Goal: Information Seeking & Learning: Learn about a topic

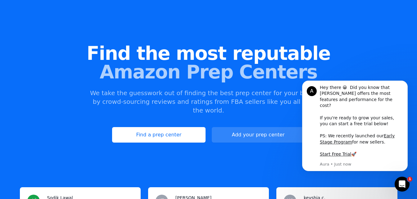
scroll to position [21, 0]
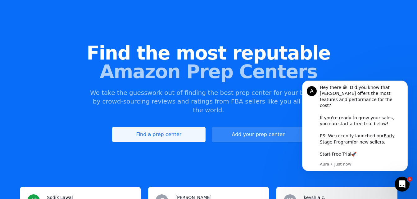
click at [155, 127] on link "Find a prep center" at bounding box center [158, 135] width 93 height 16
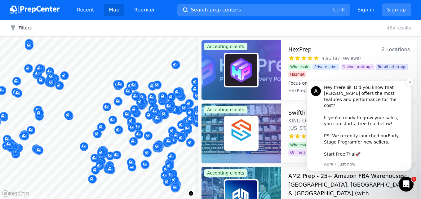
scroll to position [13, 0]
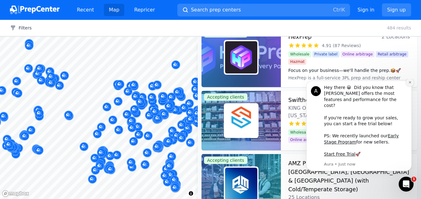
click at [409, 83] on icon "Dismiss notification" at bounding box center [410, 82] width 2 height 2
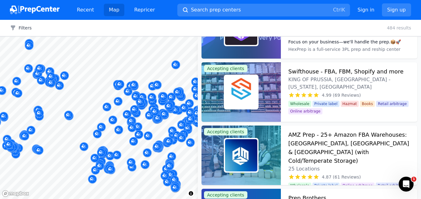
scroll to position [0, 0]
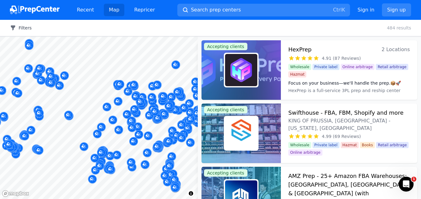
click at [26, 29] on button "Filters" at bounding box center [21, 28] width 22 height 6
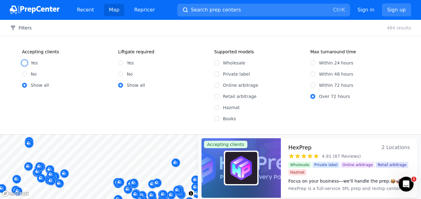
click at [25, 64] on input "Yes" at bounding box center [24, 62] width 5 height 5
radio input "true"
click at [122, 64] on input "Yes" at bounding box center [120, 62] width 5 height 5
radio input "true"
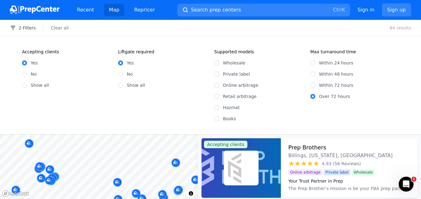
click at [38, 29] on div "2 Filters Clear all" at bounding box center [39, 28] width 79 height 6
click at [33, 28] on button "2 Filters" at bounding box center [23, 28] width 26 height 6
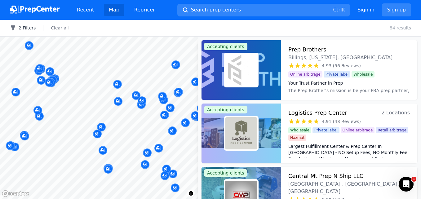
click at [33, 28] on button "2 Filters" at bounding box center [23, 28] width 26 height 6
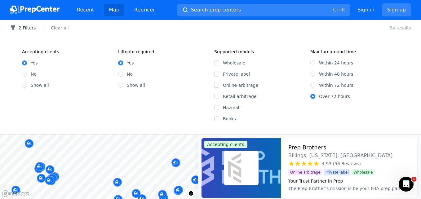
click at [33, 28] on button "2 Filters" at bounding box center [23, 28] width 26 height 6
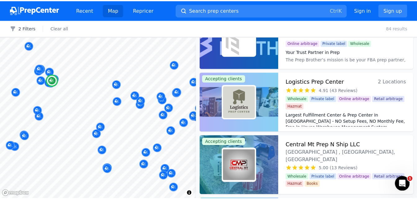
scroll to position [32, 0]
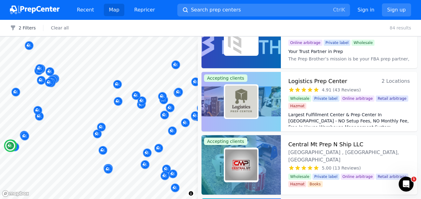
click at [394, 81] on span "2 Locations" at bounding box center [396, 81] width 28 height 9
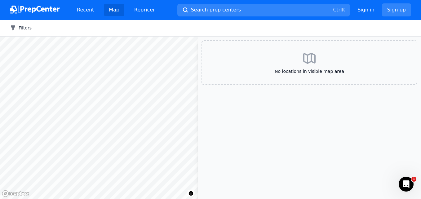
click at [20, 30] on button "Filters" at bounding box center [21, 28] width 22 height 6
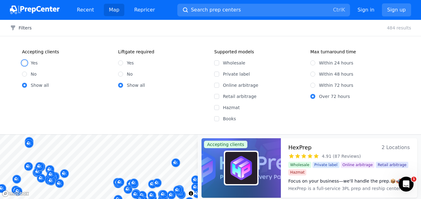
click at [25, 61] on input "Yes" at bounding box center [24, 62] width 5 height 5
radio input "true"
click at [120, 64] on input "Yes" at bounding box center [120, 62] width 5 height 5
radio input "true"
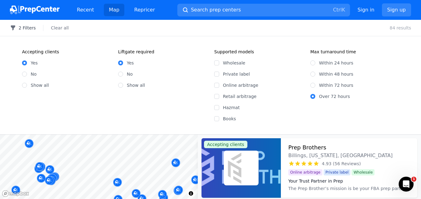
click at [19, 27] on button "2 Filters" at bounding box center [23, 28] width 26 height 6
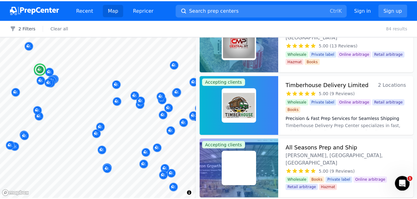
scroll to position [155, 0]
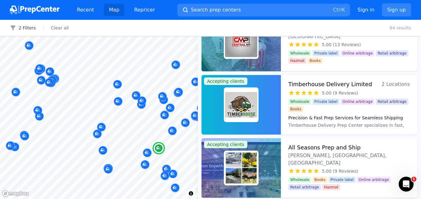
click at [395, 83] on span "2 Locations" at bounding box center [396, 84] width 28 height 9
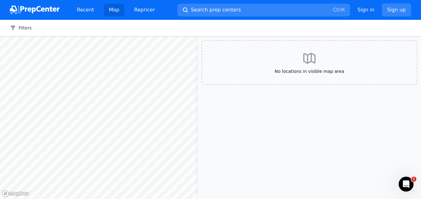
click at [29, 32] on div "Filters Clear all" at bounding box center [210, 28] width 421 height 16
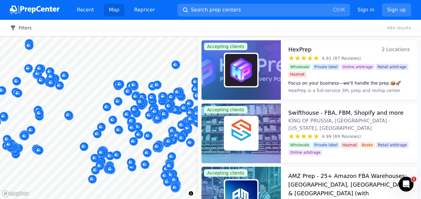
click at [26, 27] on button "Filters" at bounding box center [21, 28] width 22 height 6
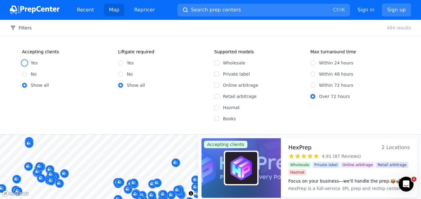
click at [26, 64] on input "Yes" at bounding box center [24, 62] width 5 height 5
radio input "true"
click at [118, 61] on div "Accepting clients Yes No Show all Liftgate required Yes No Show all" at bounding box center [114, 85] width 185 height 73
click at [121, 62] on input "Yes" at bounding box center [120, 62] width 5 height 5
radio input "true"
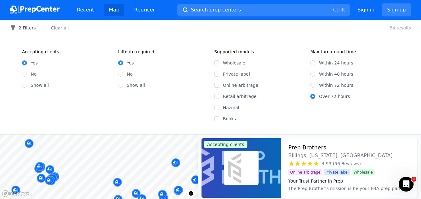
click at [26, 27] on button "2 Filters" at bounding box center [23, 28] width 26 height 6
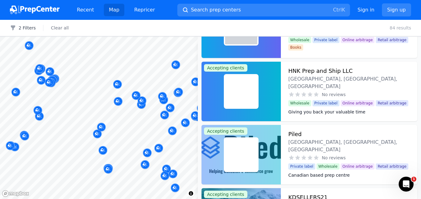
scroll to position [3533, 0]
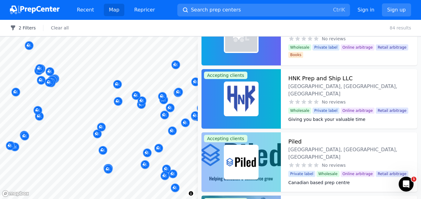
click at [25, 28] on button "2 Filters" at bounding box center [23, 28] width 26 height 6
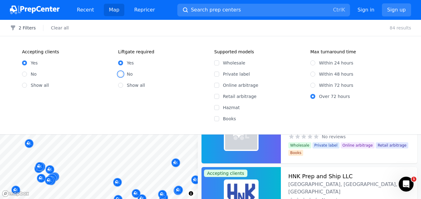
click at [121, 74] on input "No" at bounding box center [120, 74] width 5 height 5
radio input "true"
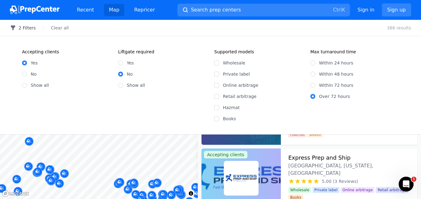
click at [29, 29] on button "2 Filters" at bounding box center [23, 28] width 26 height 6
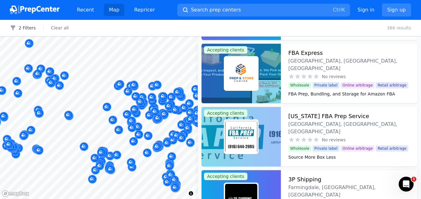
scroll to position [23875, 0]
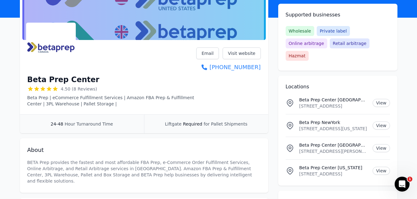
scroll to position [61, 0]
click at [382, 99] on link "View" at bounding box center [380, 103] width 17 height 8
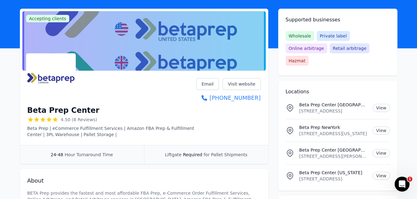
scroll to position [31, 0]
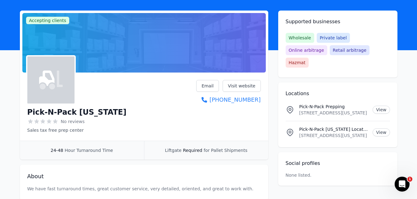
scroll to position [26, 0]
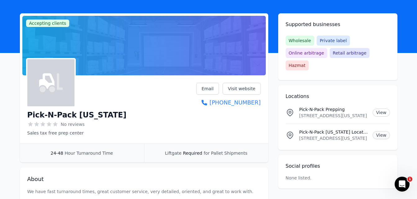
click at [382, 131] on link "View" at bounding box center [380, 135] width 17 height 8
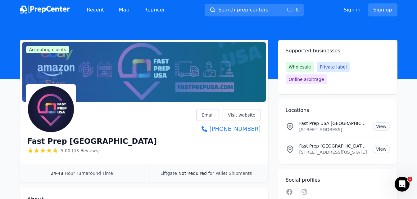
click at [384, 123] on link "View" at bounding box center [380, 127] width 17 height 8
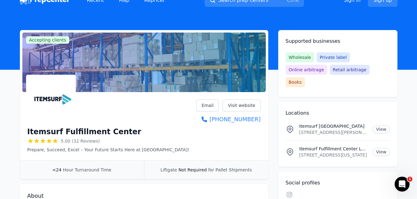
scroll to position [9, 0]
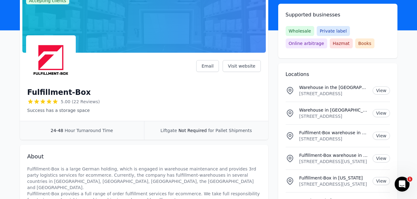
scroll to position [51, 0]
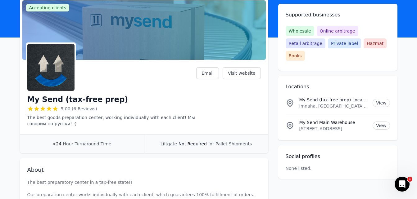
scroll to position [43, 0]
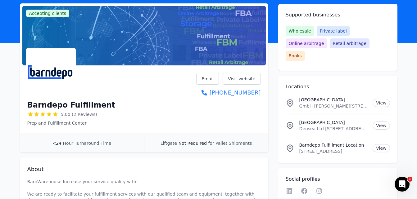
scroll to position [37, 0]
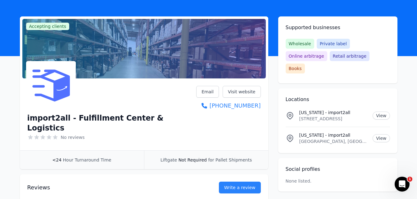
scroll to position [24, 0]
